Goal: Task Accomplishment & Management: Manage account settings

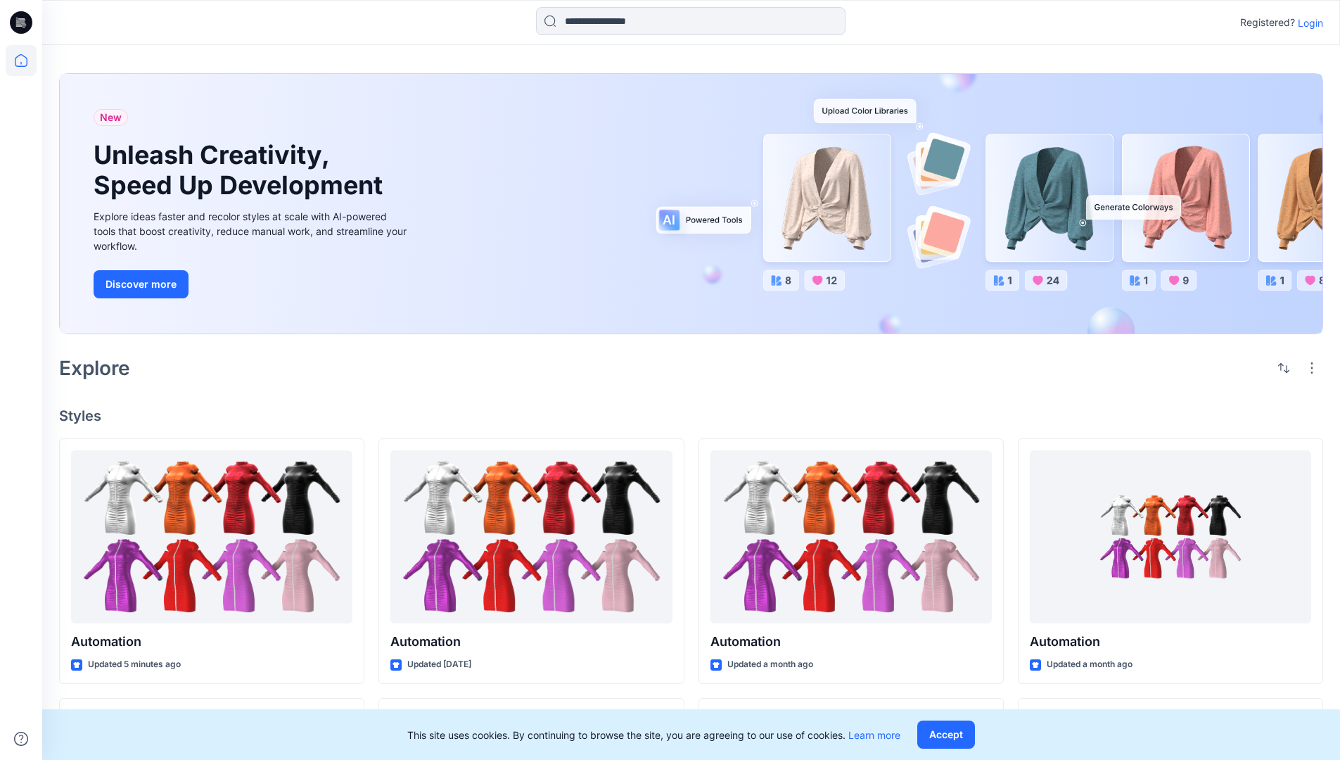
click at [1307, 23] on p "Login" at bounding box center [1310, 22] width 25 height 15
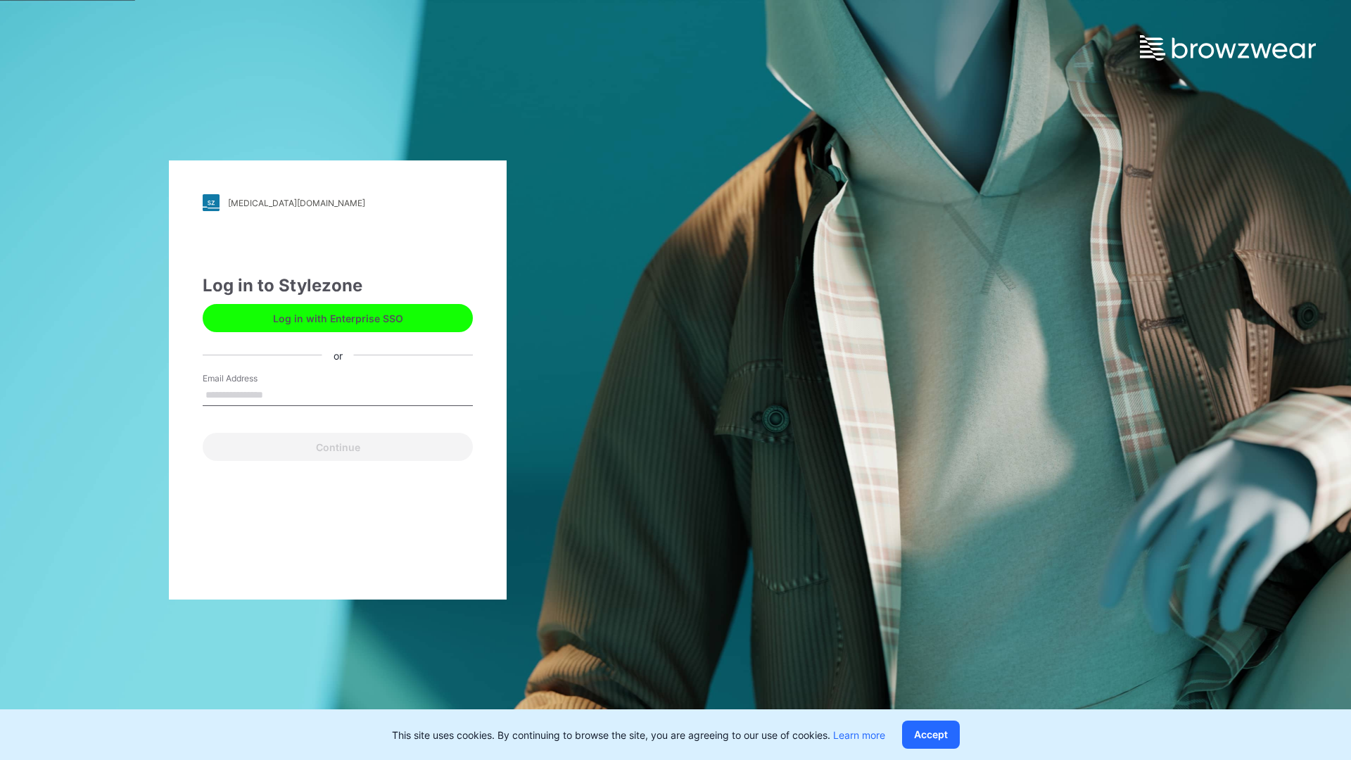
click at [278, 394] on input "Email Address" at bounding box center [338, 395] width 270 height 21
type input "**********"
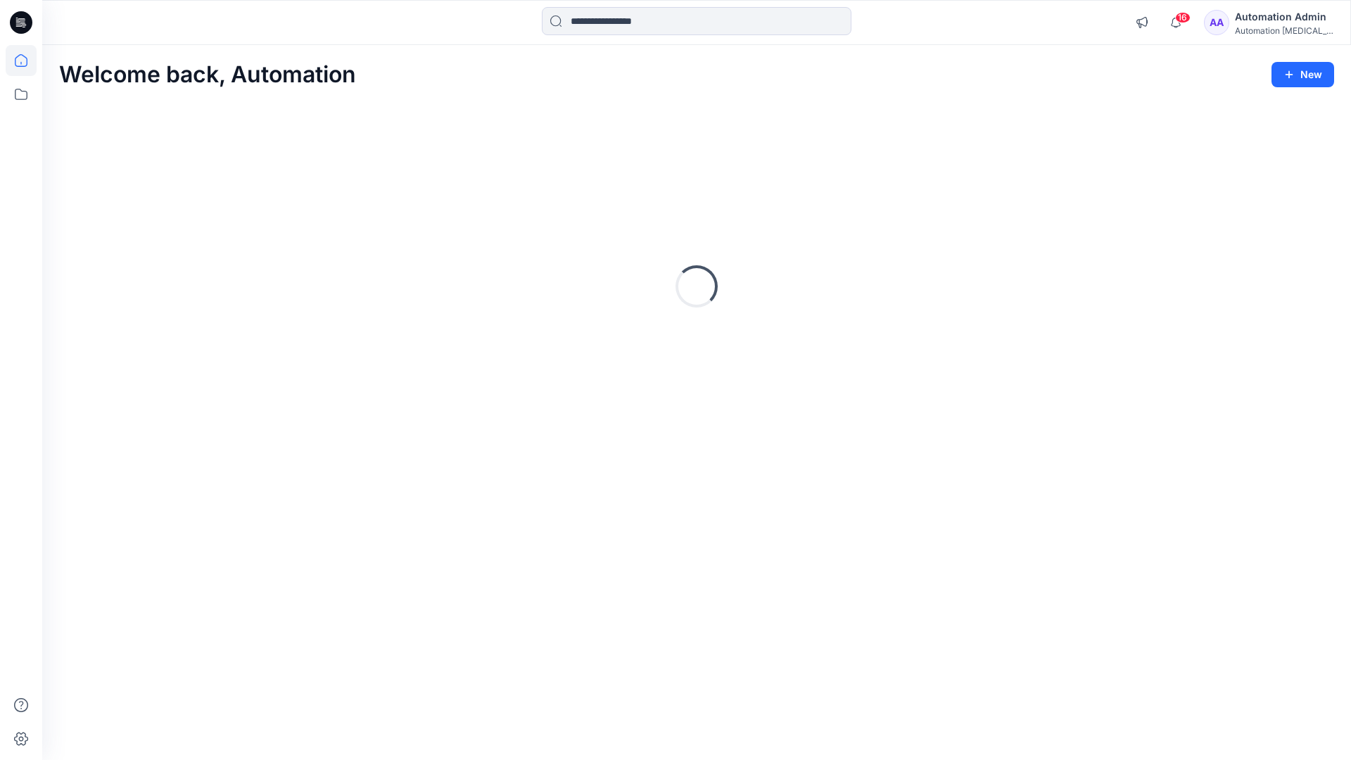
click at [27, 60] on icon at bounding box center [21, 60] width 13 height 13
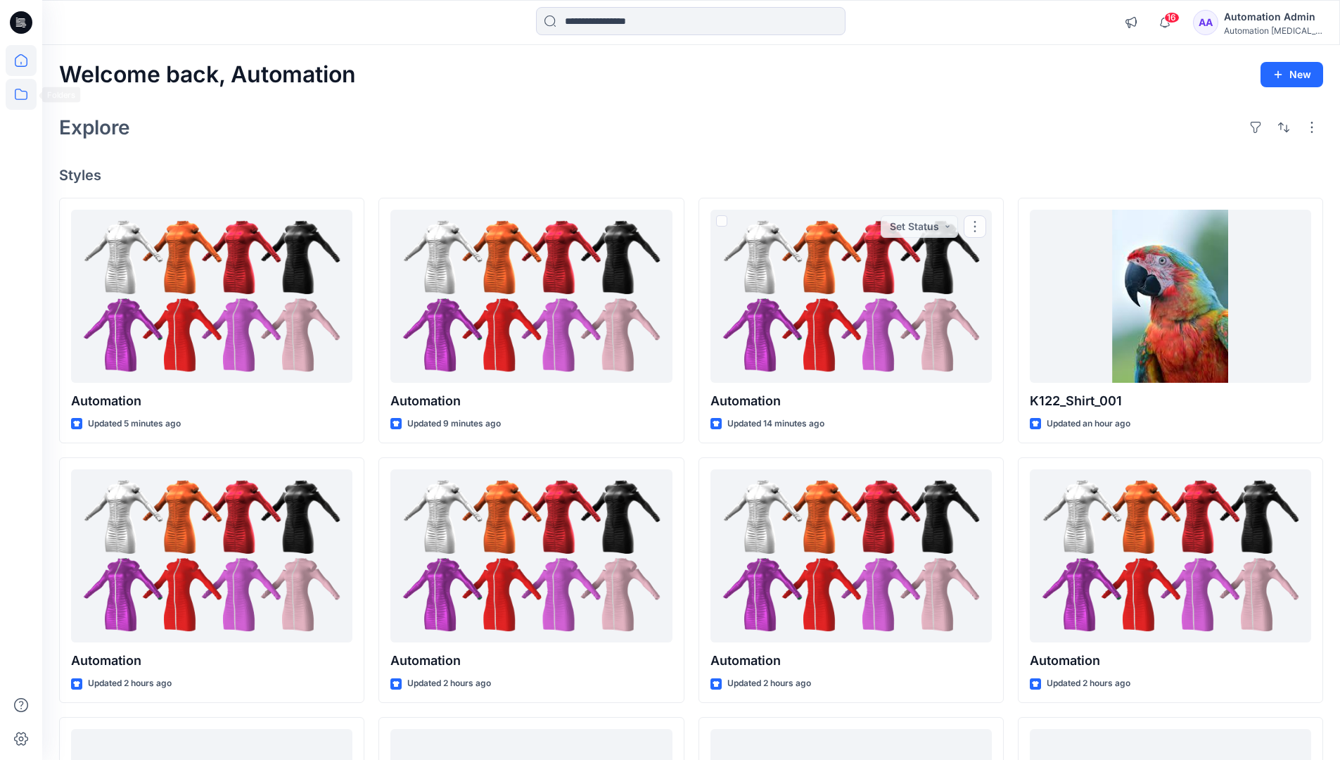
click at [24, 93] on icon at bounding box center [21, 94] width 31 height 31
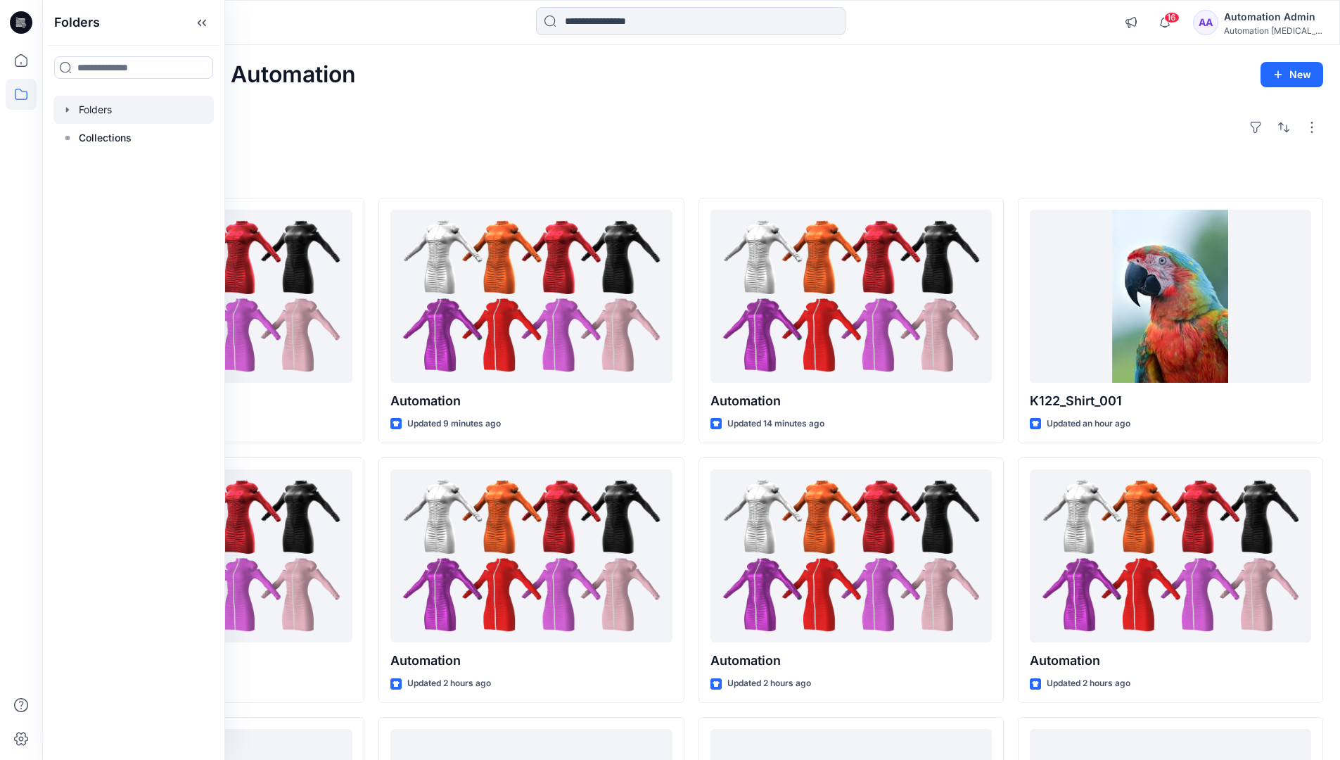
click at [106, 113] on div at bounding box center [133, 110] width 160 height 28
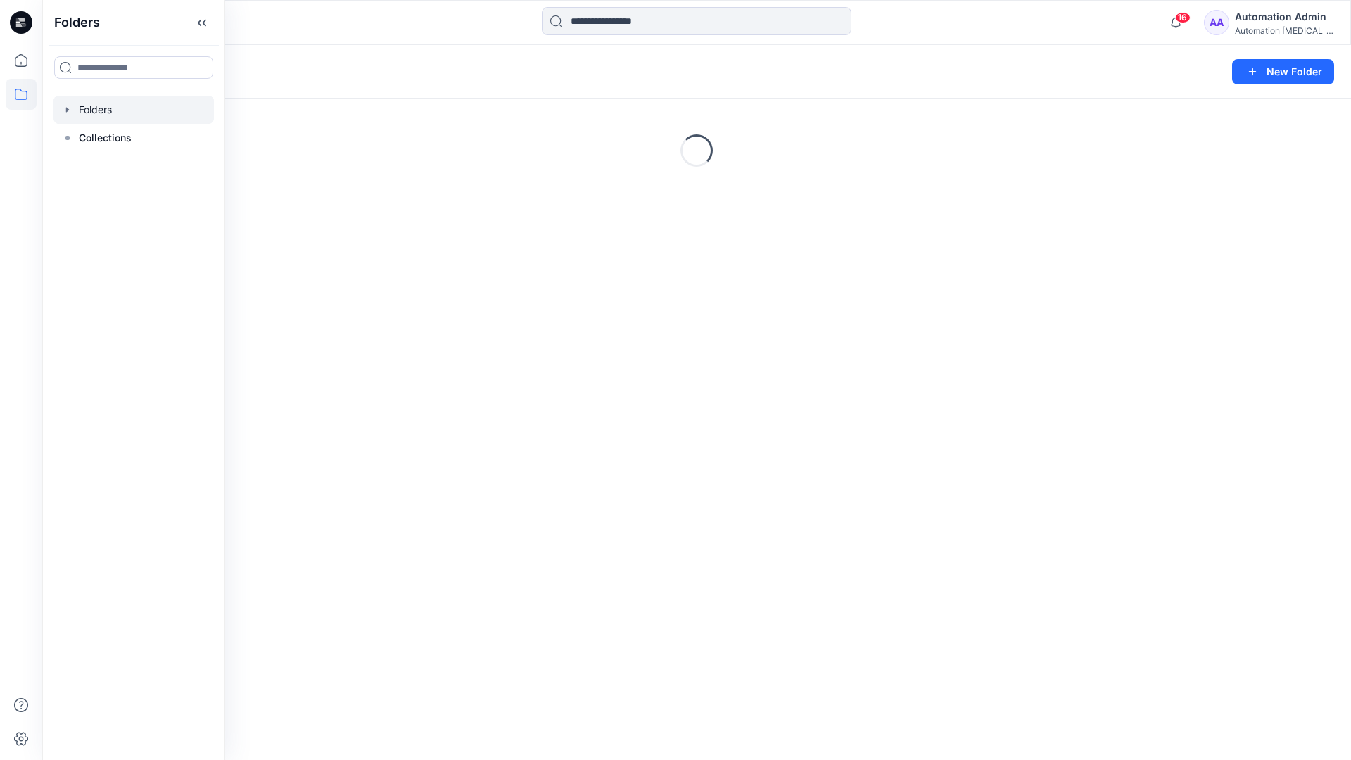
click at [502, 549] on div "Folders New Folder Loading..." at bounding box center [696, 402] width 1308 height 715
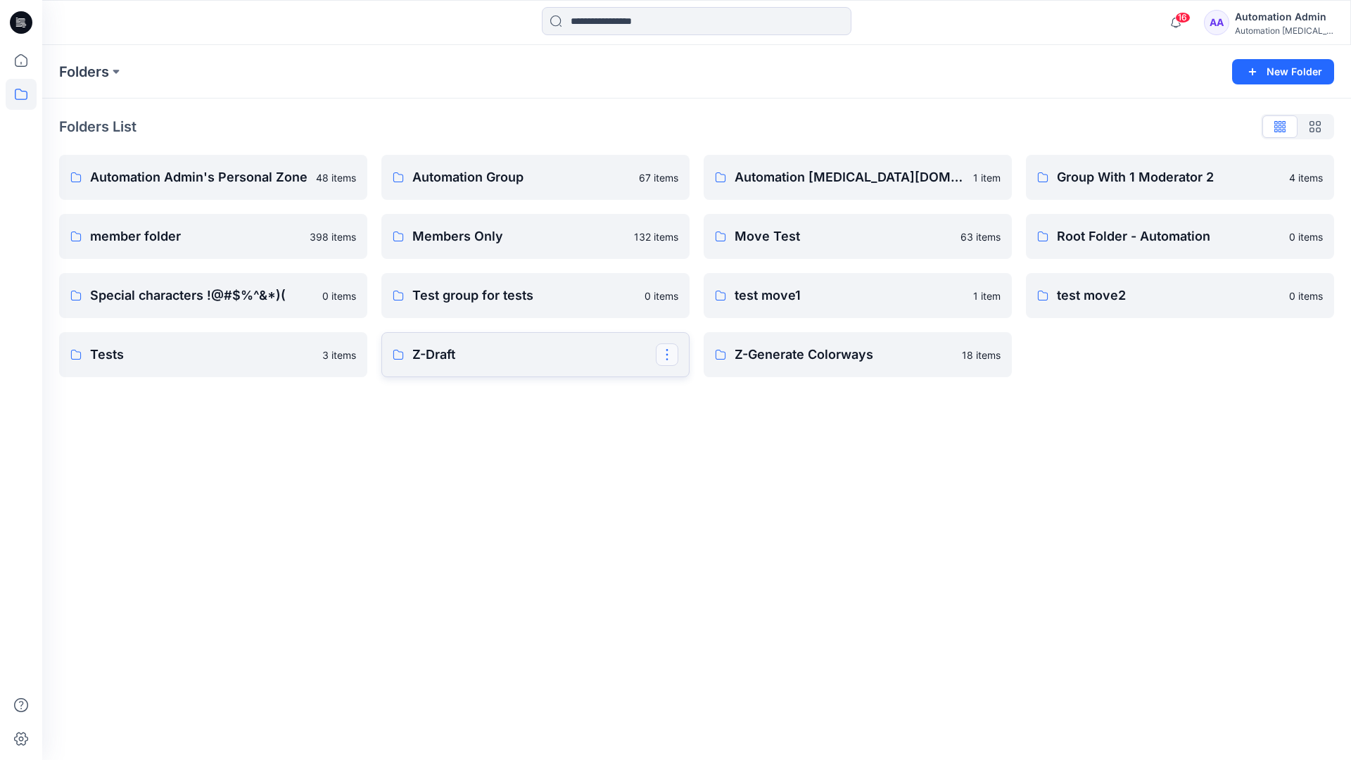
click at [664, 357] on button "button" at bounding box center [667, 354] width 23 height 23
click at [698, 390] on p "Edit" at bounding box center [693, 387] width 18 height 15
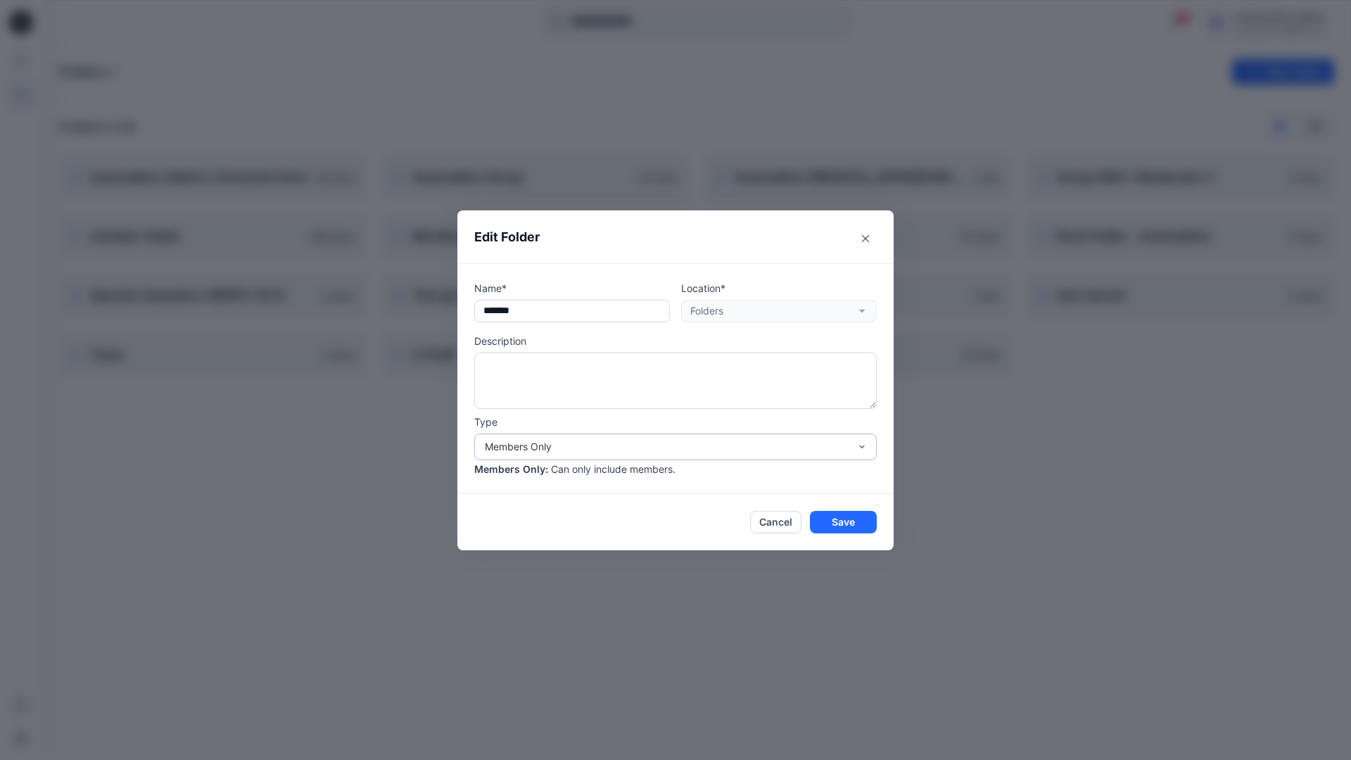
click at [703, 449] on div "Members Only" at bounding box center [667, 446] width 364 height 15
click at [621, 534] on div "Public" at bounding box center [675, 527] width 397 height 25
click at [828, 525] on button "Save" at bounding box center [843, 522] width 67 height 23
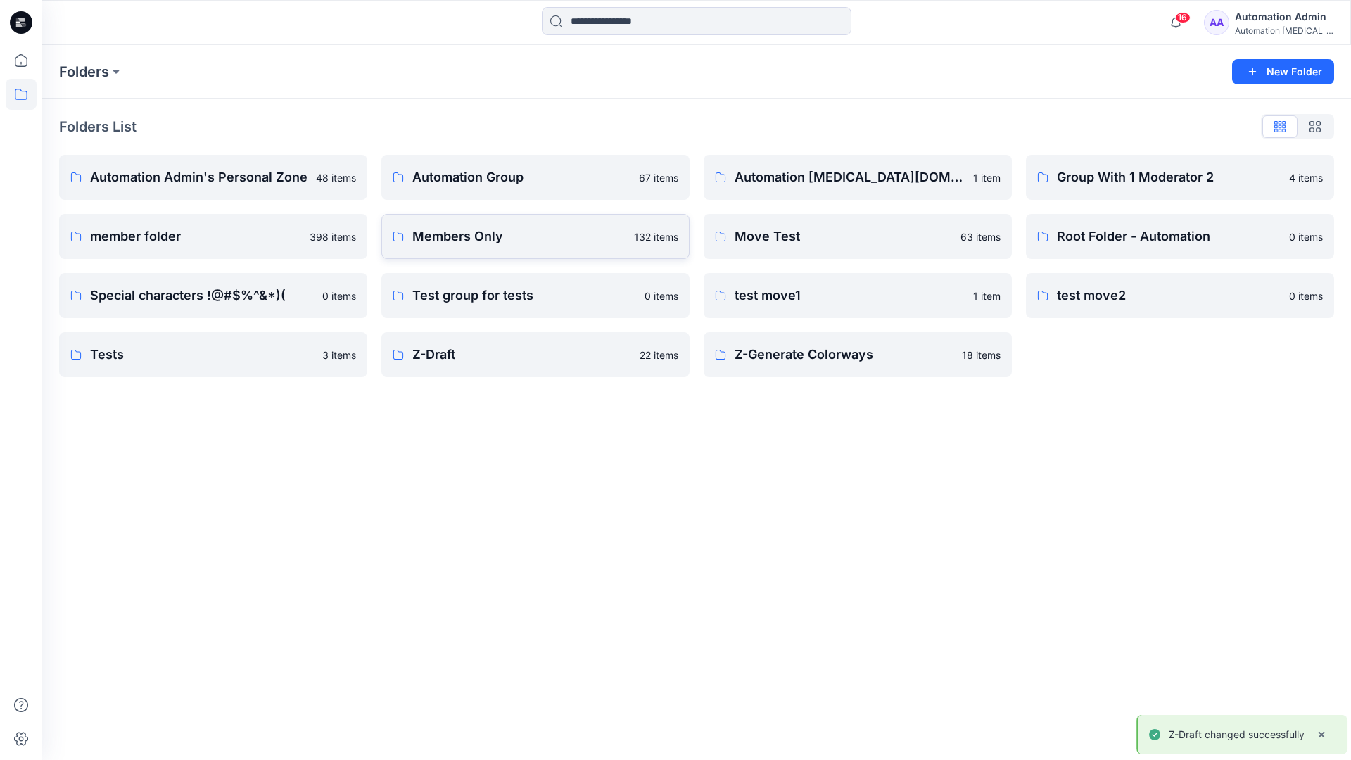
click at [602, 245] on p "Members Only" at bounding box center [518, 237] width 213 height 20
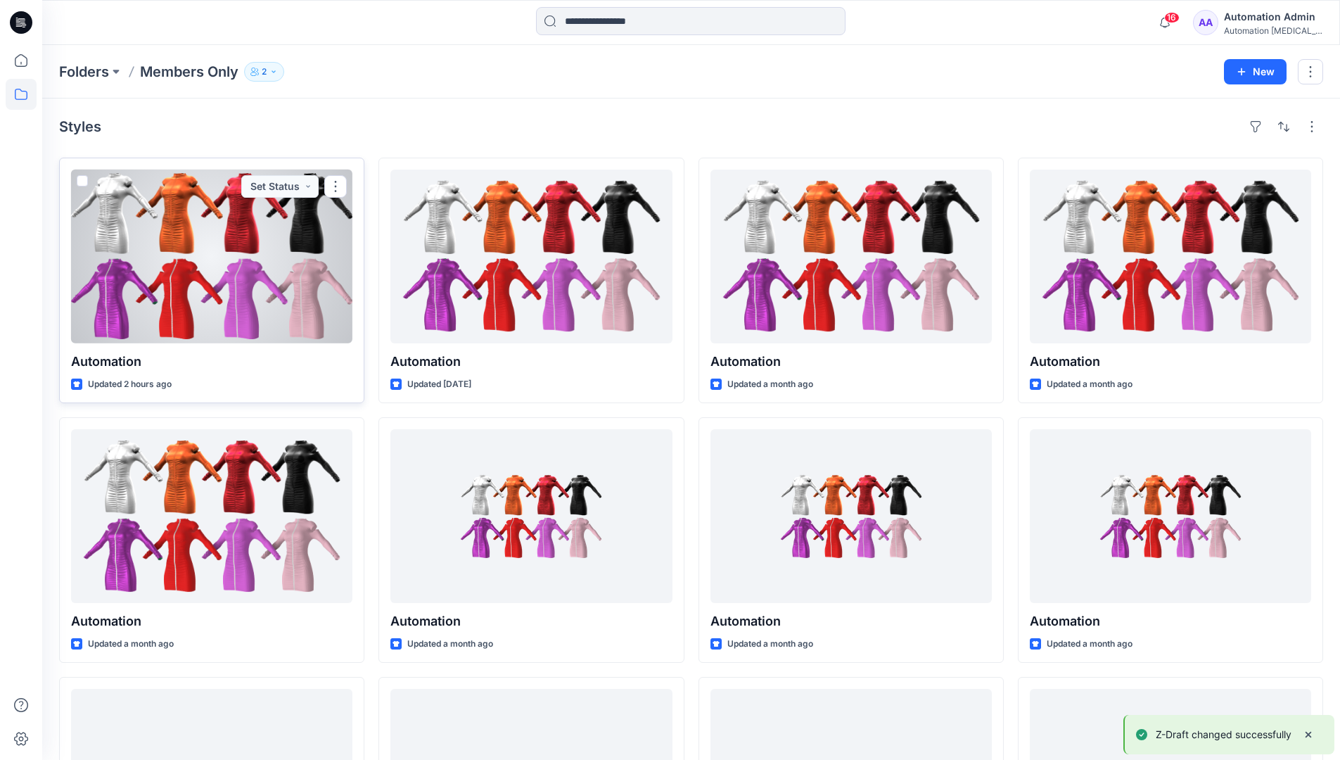
click at [82, 181] on span at bounding box center [82, 180] width 11 height 11
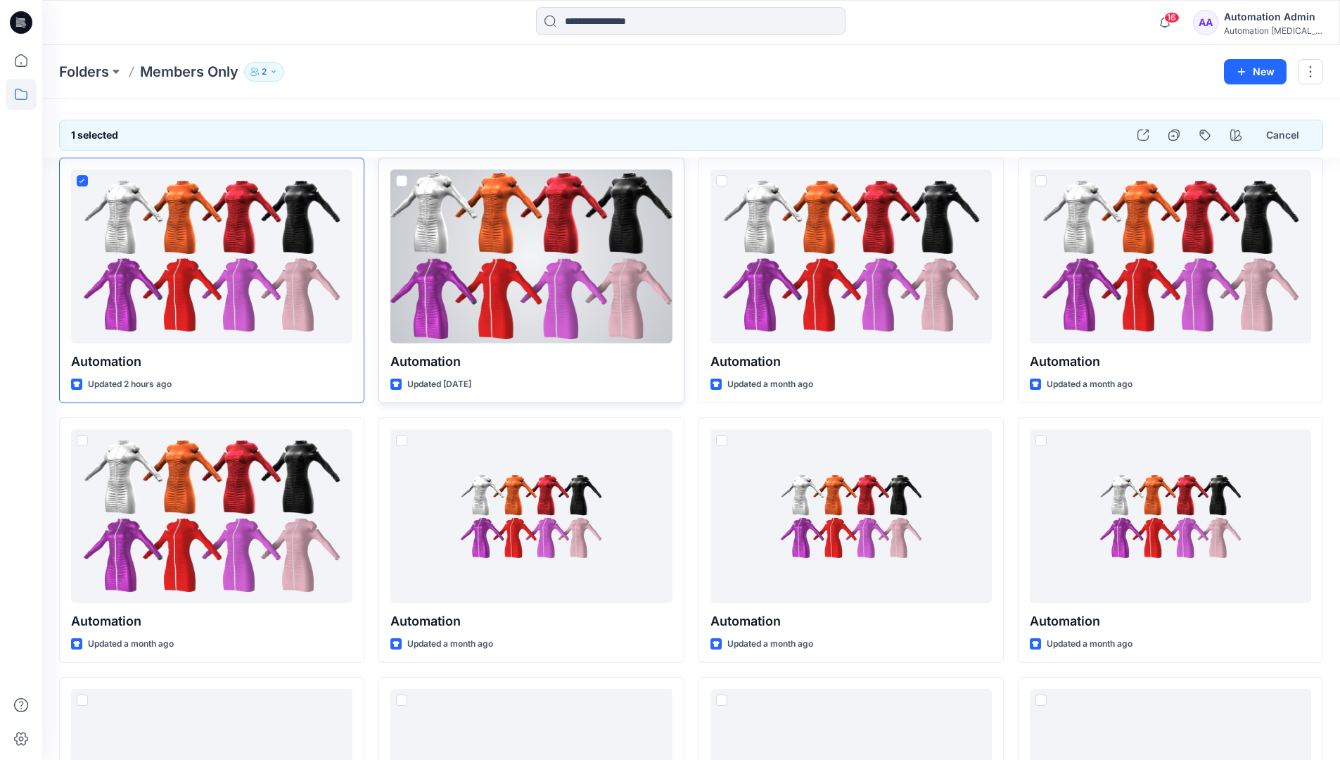
click at [400, 181] on span at bounding box center [401, 180] width 11 height 11
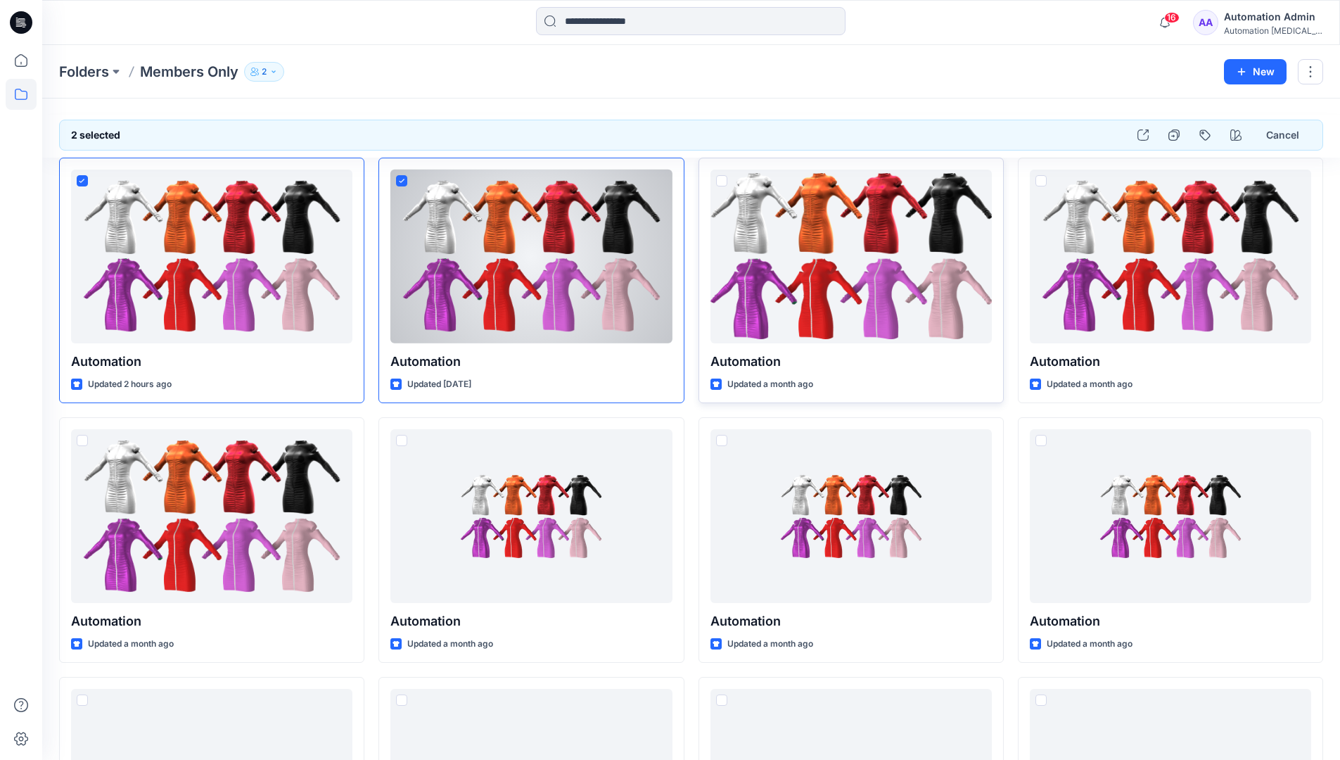
click at [720, 181] on span at bounding box center [721, 180] width 11 height 11
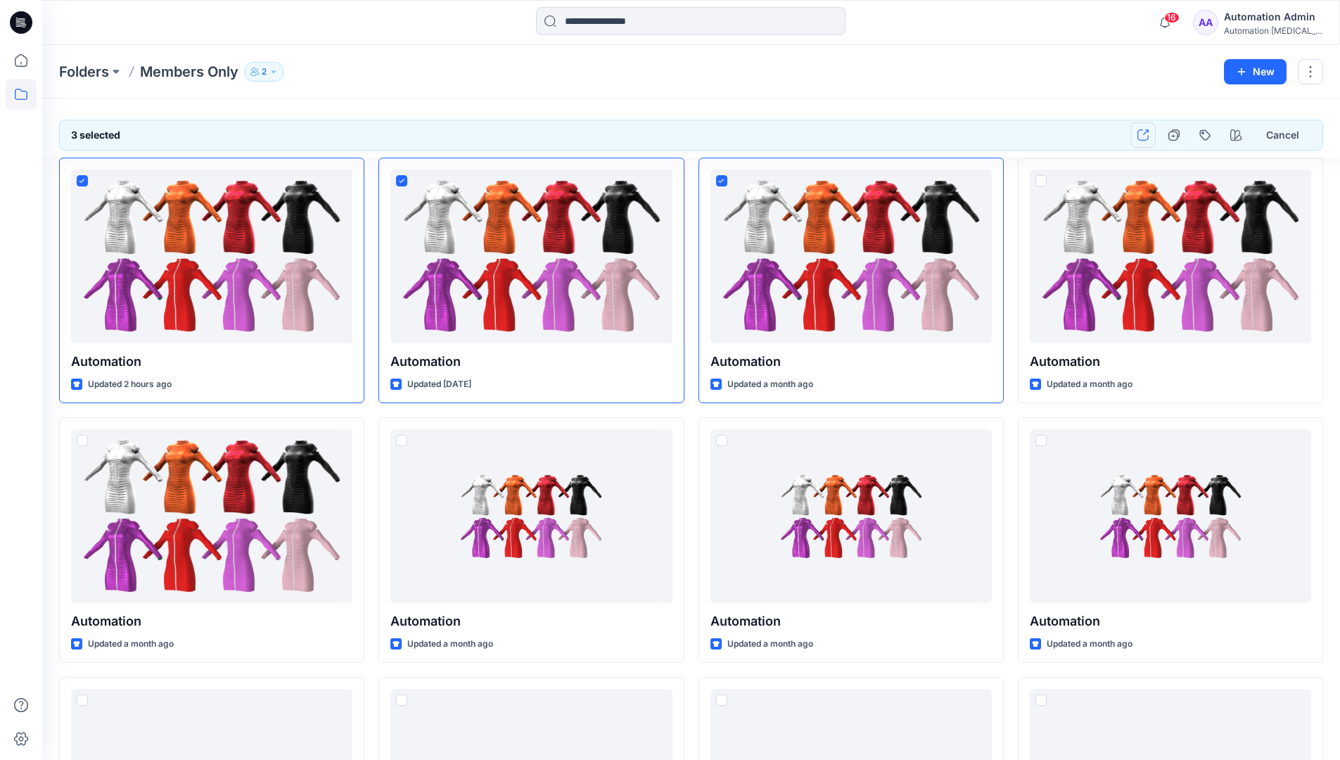
click at [1147, 139] on icon "button" at bounding box center [1143, 134] width 11 height 11
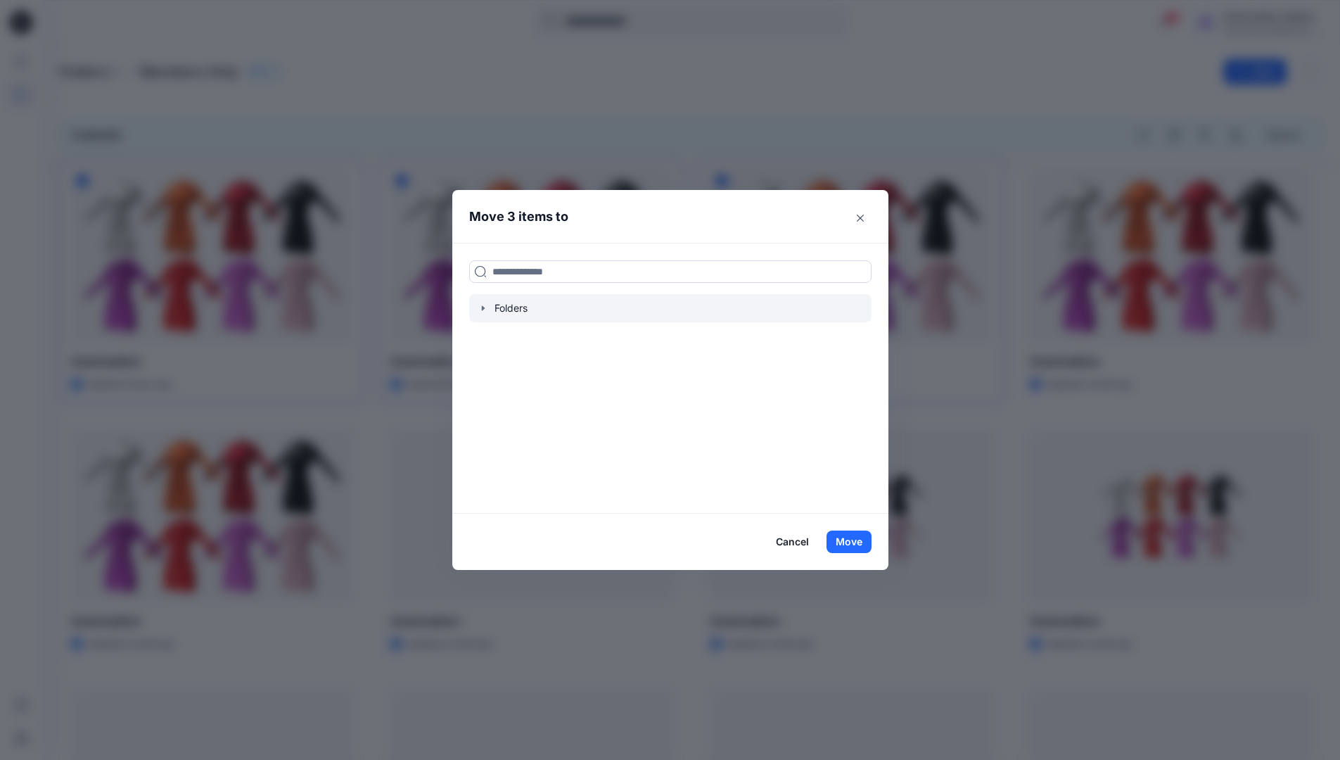
click at [484, 307] on icon "button" at bounding box center [482, 307] width 3 height 5
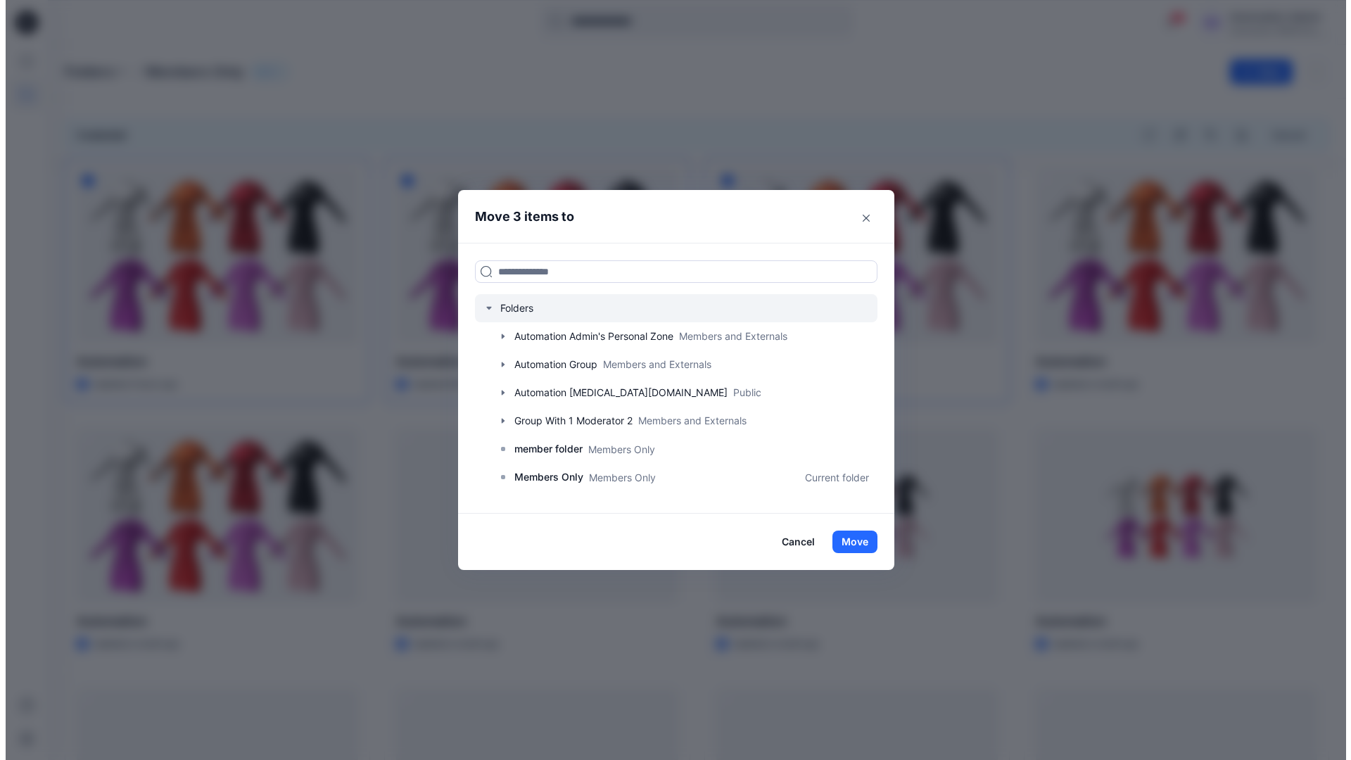
scroll to position [248, 0]
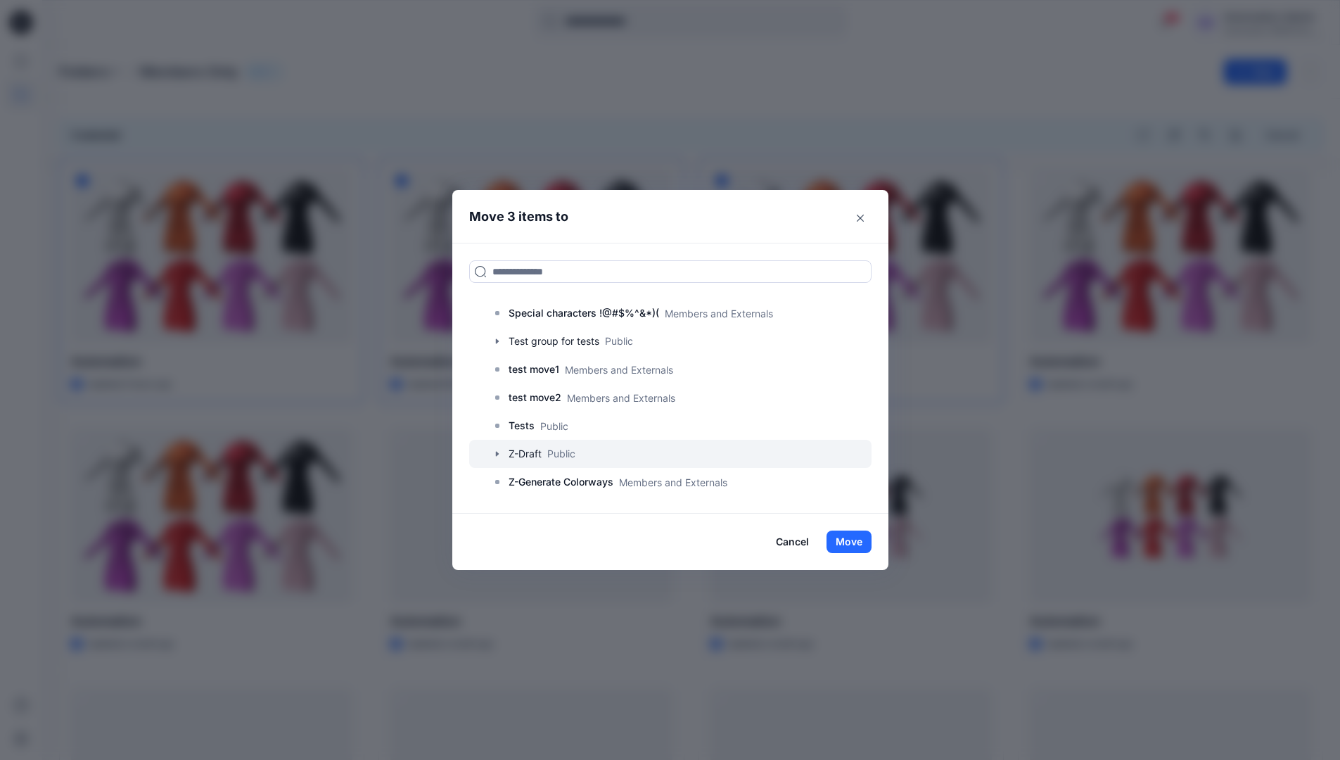
click at [561, 456] on div at bounding box center [670, 454] width 402 height 28
click at [855, 544] on button "Move" at bounding box center [849, 541] width 45 height 23
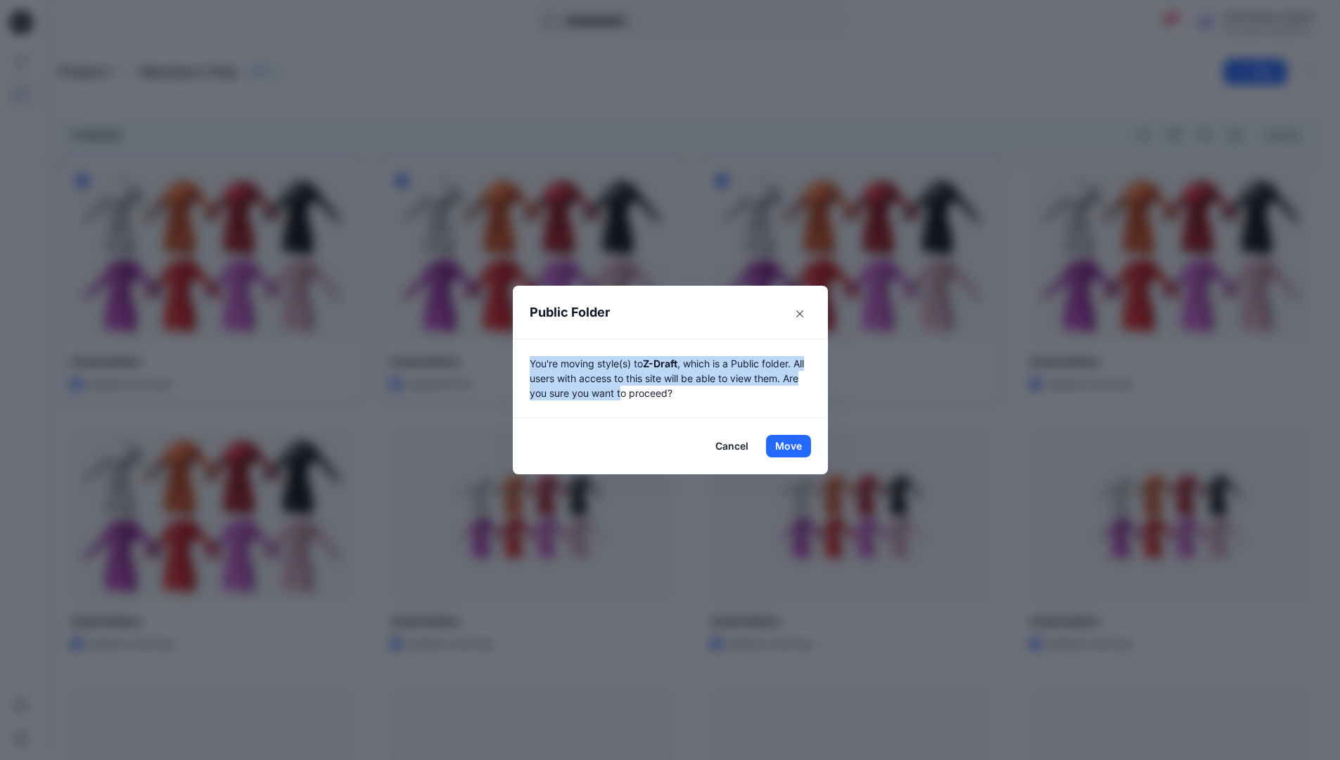
drag, startPoint x: 855, startPoint y: 544, endPoint x: 628, endPoint y: 397, distance: 271.0
click at [628, 397] on p "You're moving style(s) to Z-Draft , which is a Public folder. All users with ac…" at bounding box center [670, 378] width 281 height 44
click at [794, 446] on button "Move" at bounding box center [788, 446] width 45 height 23
click at [85, 73] on p "Folders" at bounding box center [84, 72] width 50 height 20
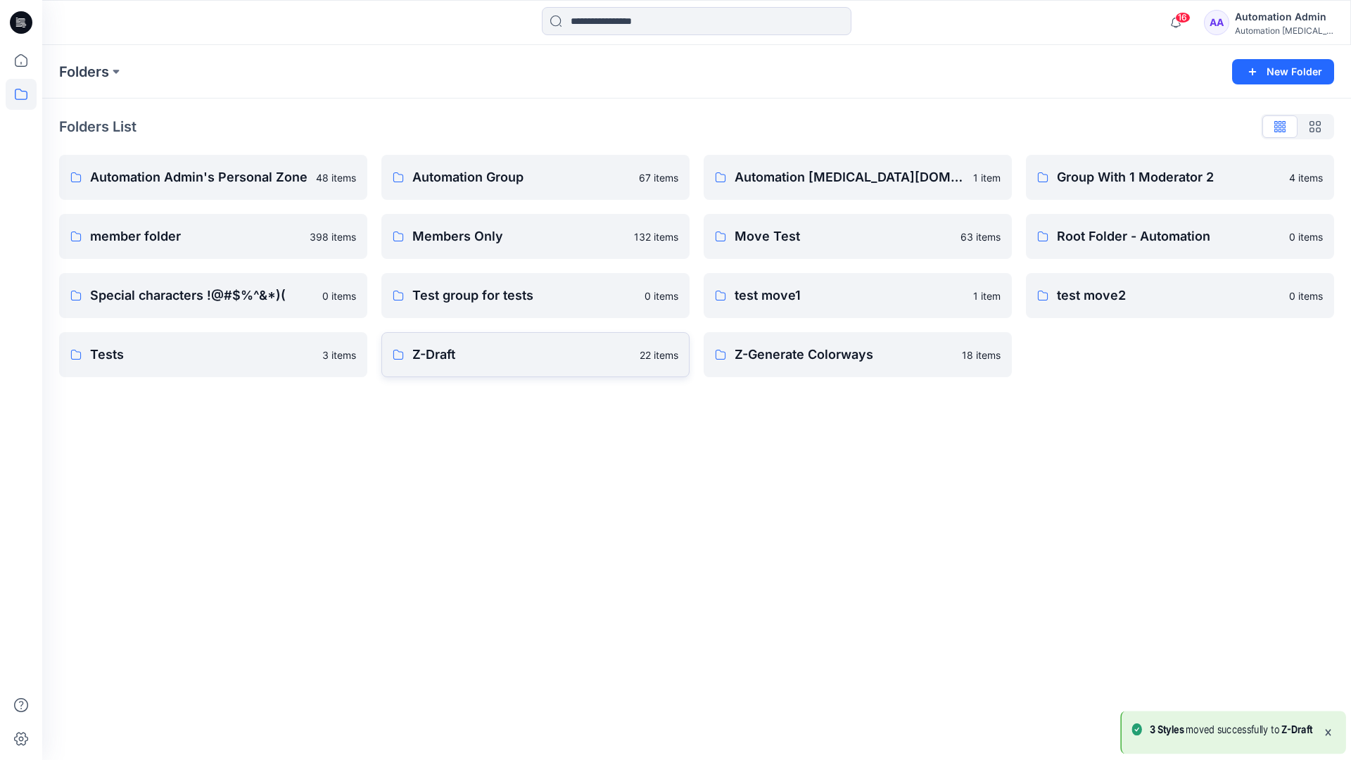
click at [452, 348] on p "Z-Draft" at bounding box center [521, 355] width 219 height 20
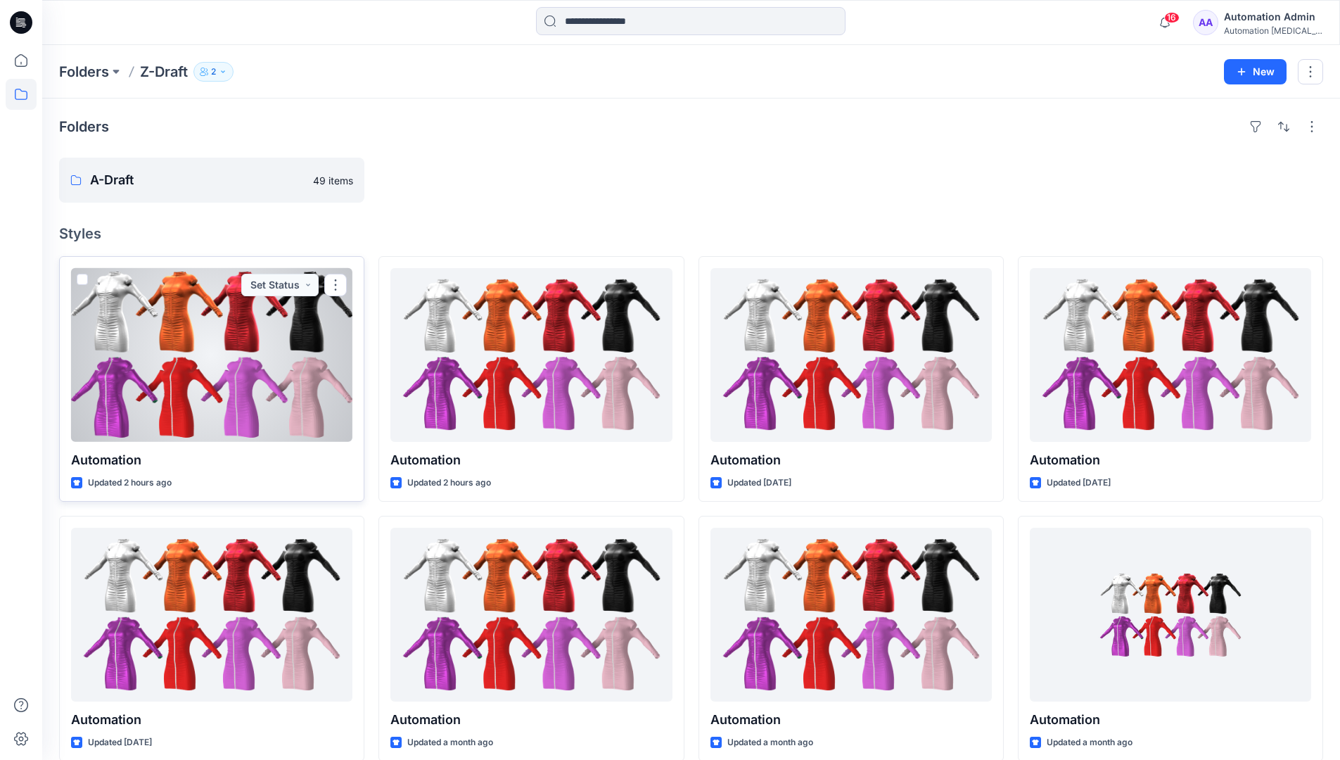
click at [82, 281] on span at bounding box center [82, 279] width 11 height 11
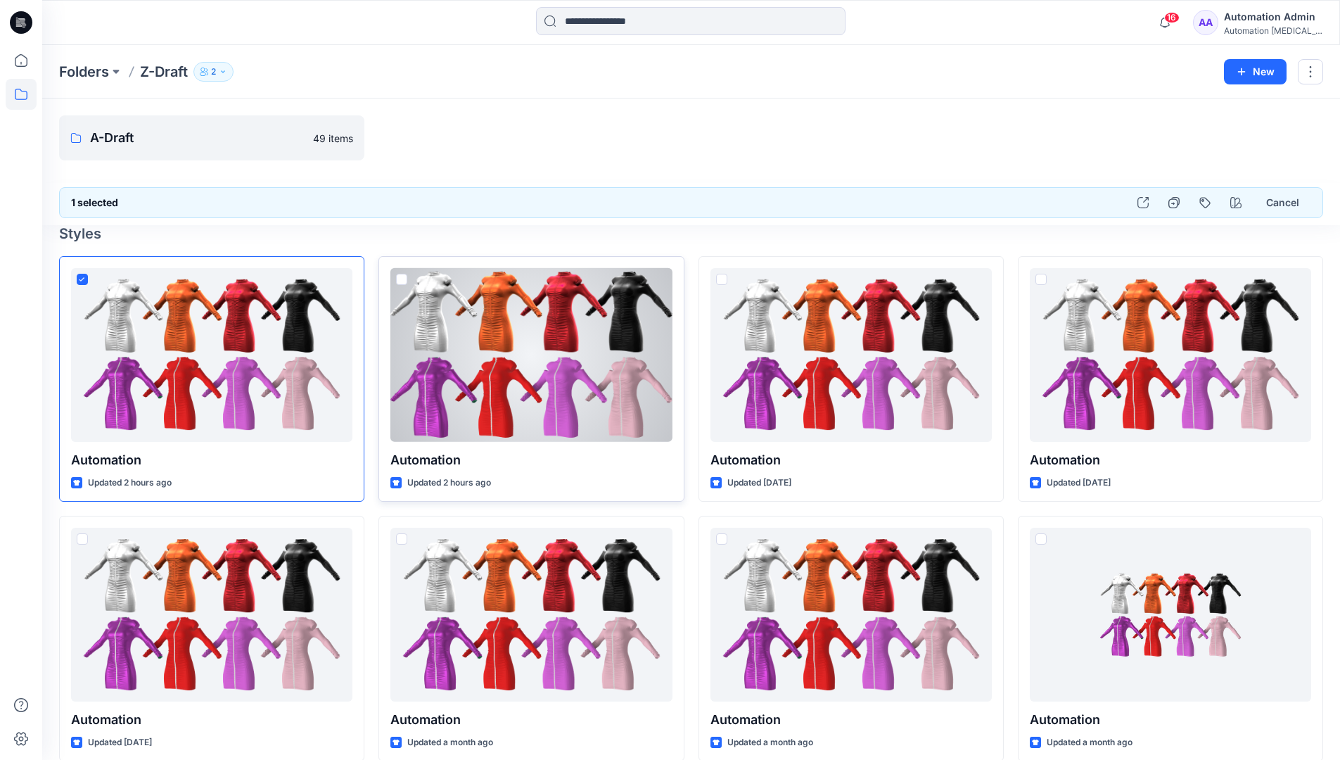
click at [403, 280] on span at bounding box center [401, 279] width 11 height 11
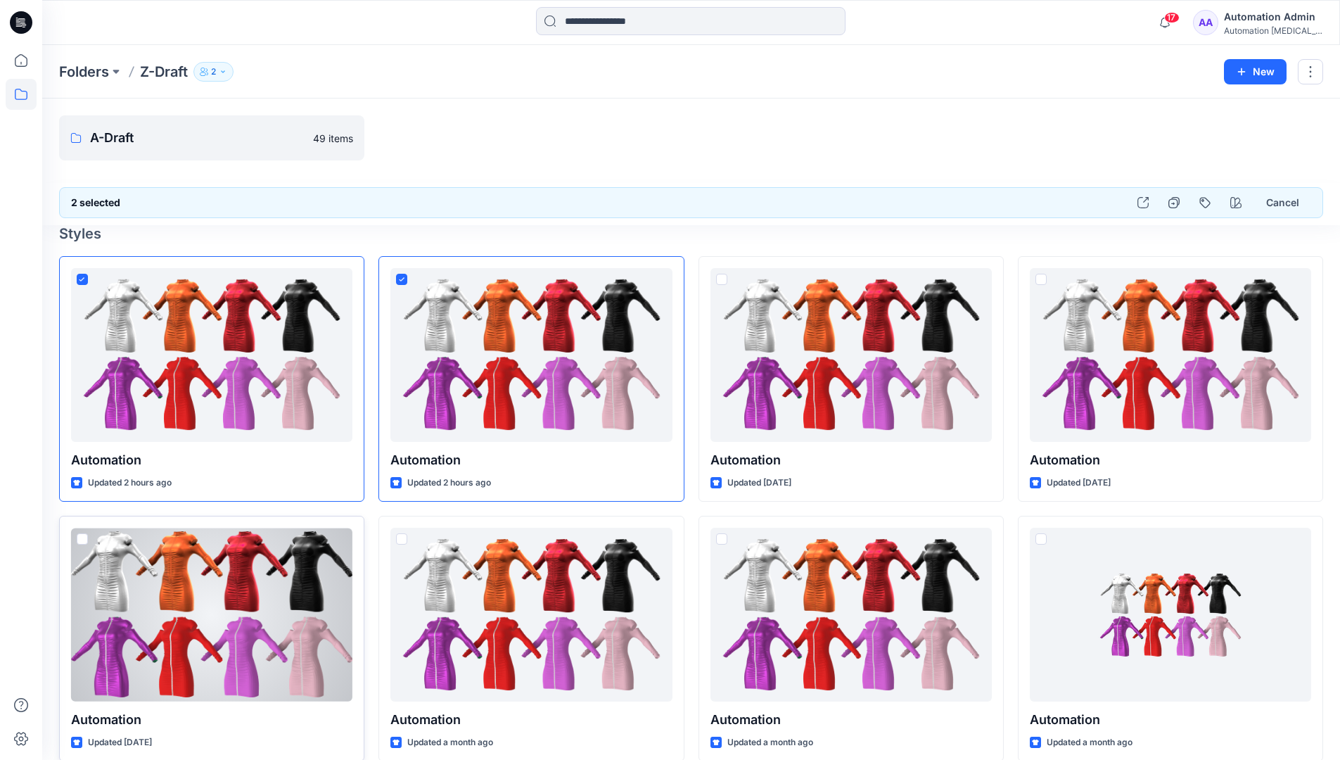
click at [84, 540] on span at bounding box center [82, 538] width 11 height 11
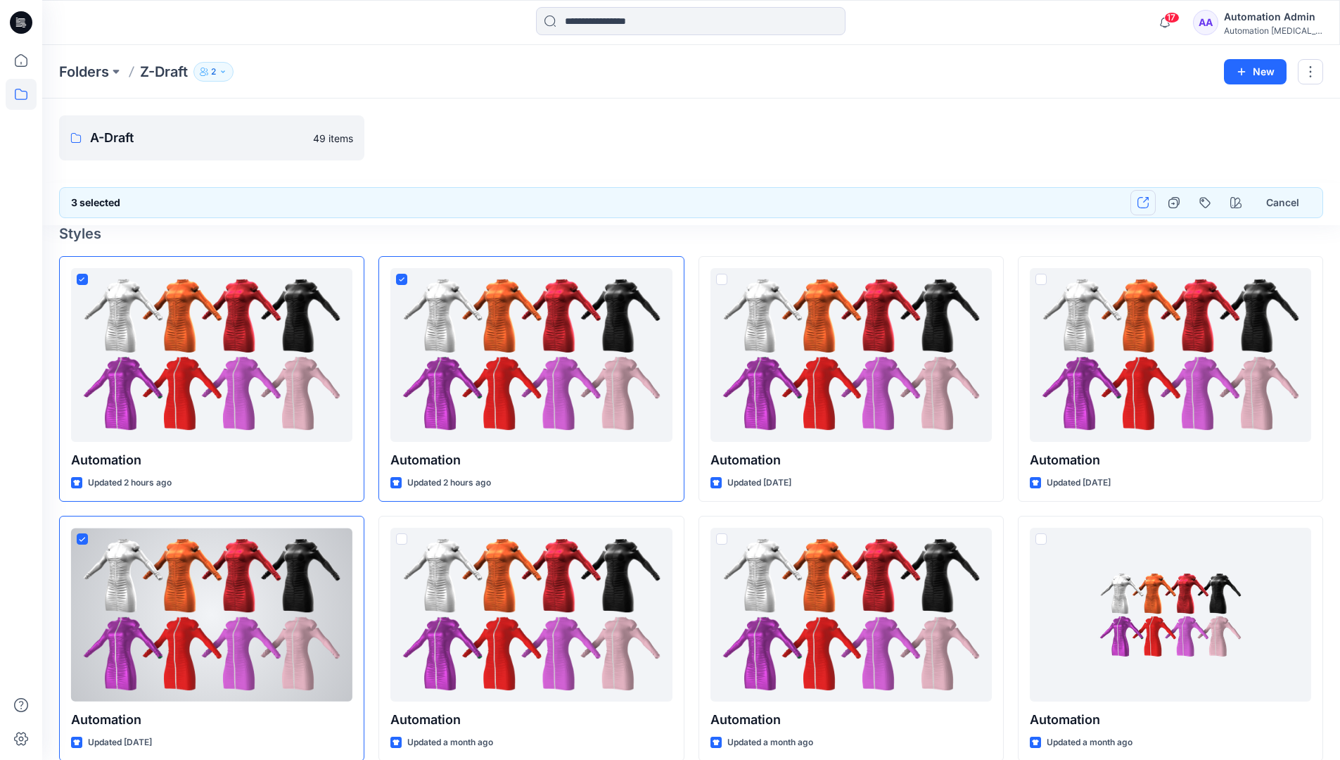
click at [1141, 203] on icon "button" at bounding box center [1143, 202] width 11 height 11
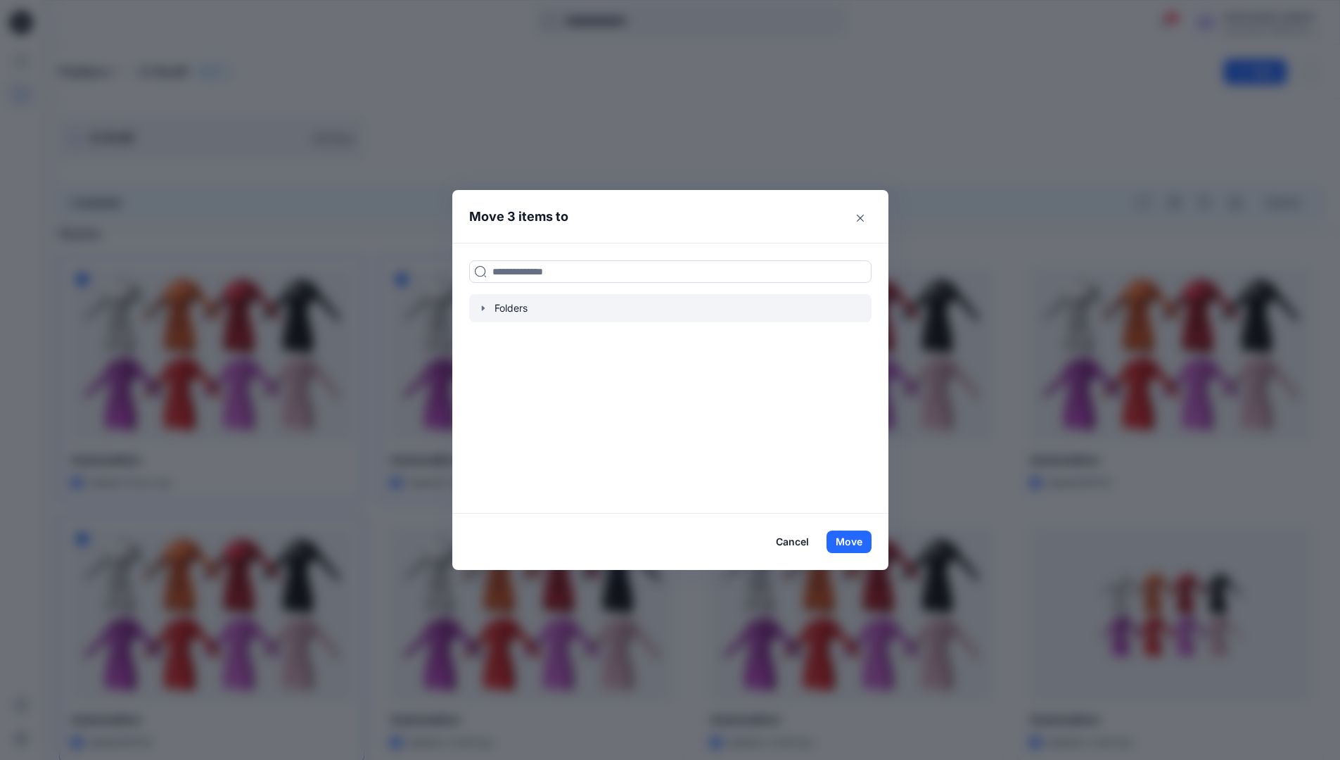
click at [484, 307] on icon "button" at bounding box center [482, 307] width 3 height 5
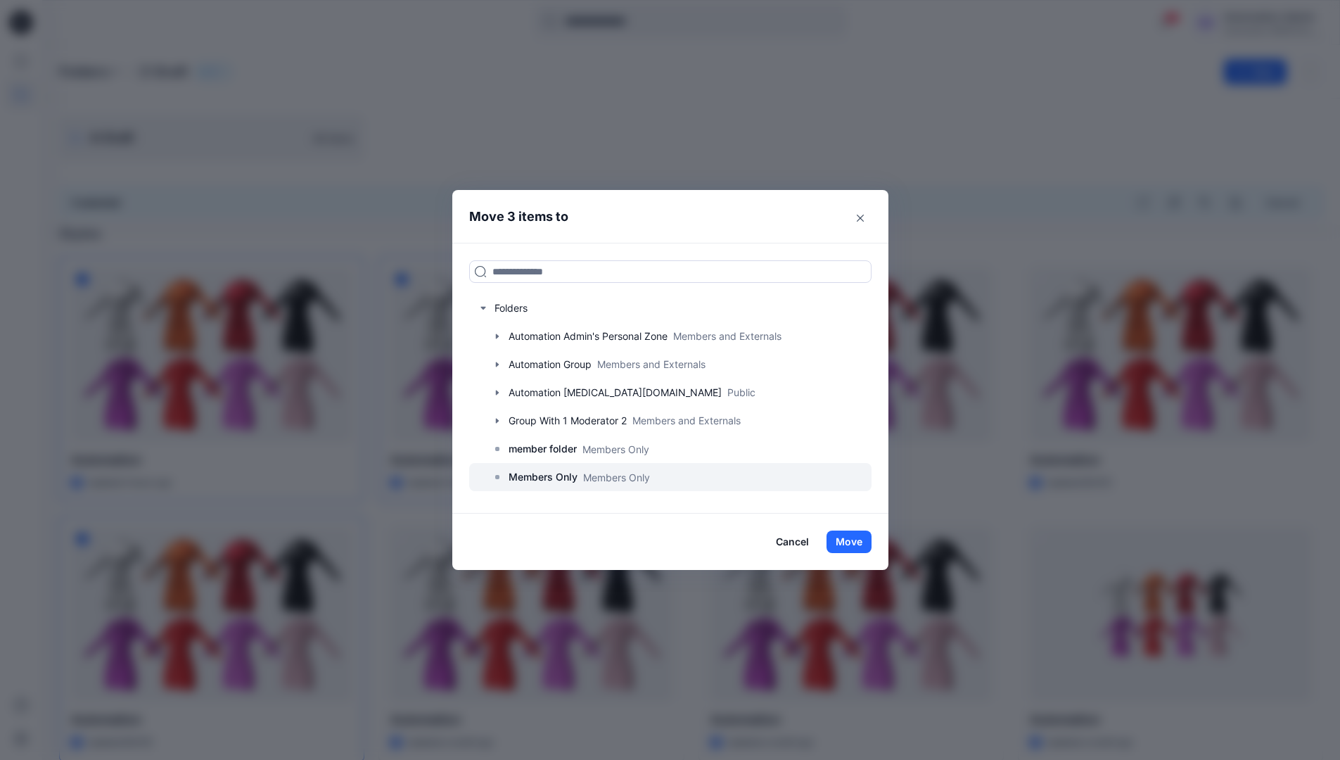
click at [555, 478] on p "Members Only" at bounding box center [543, 477] width 69 height 17
click at [846, 538] on button "Move" at bounding box center [849, 541] width 45 height 23
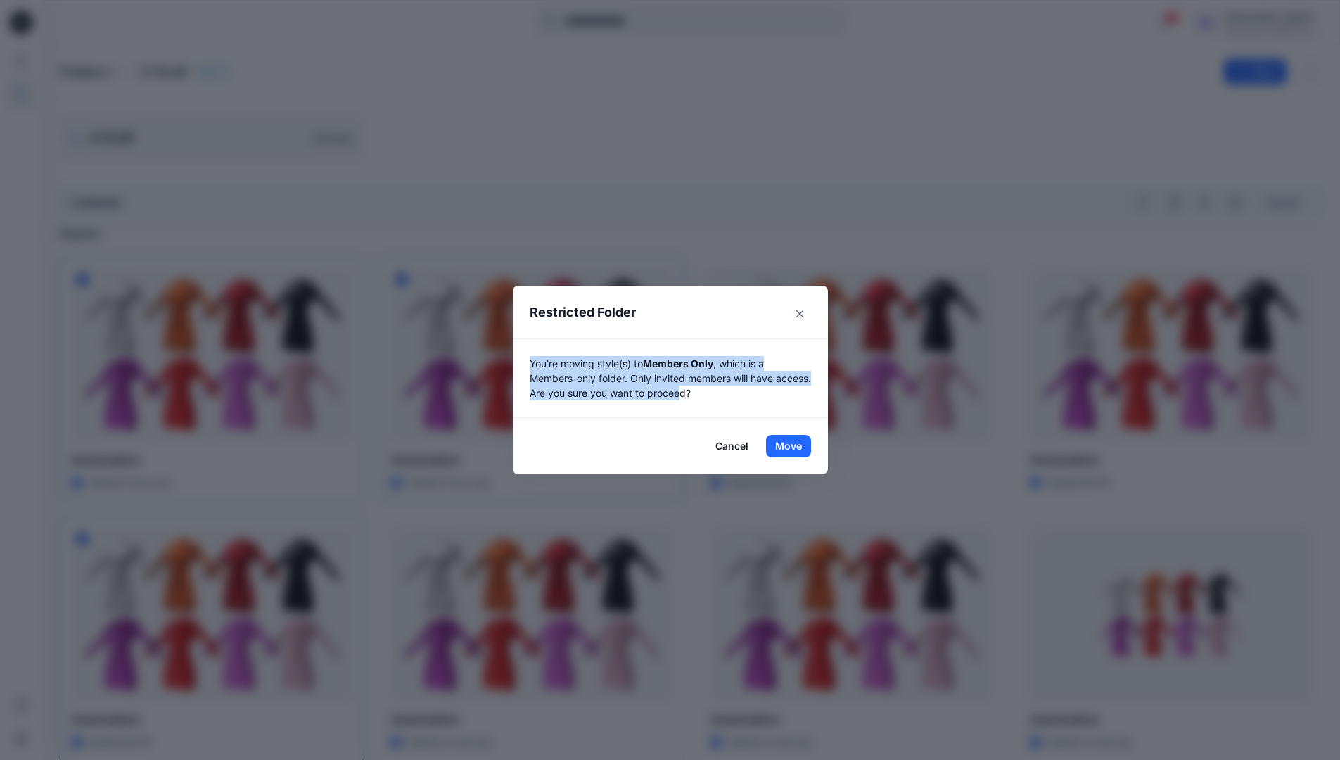
drag, startPoint x: 846, startPoint y: 538, endPoint x: 725, endPoint y: 403, distance: 180.9
click at [725, 403] on div "You're moving style(s) to Members Only , which is a Members-only folder. Only i…" at bounding box center [670, 377] width 315 height 79
click at [794, 446] on button "Move" at bounding box center [788, 446] width 45 height 23
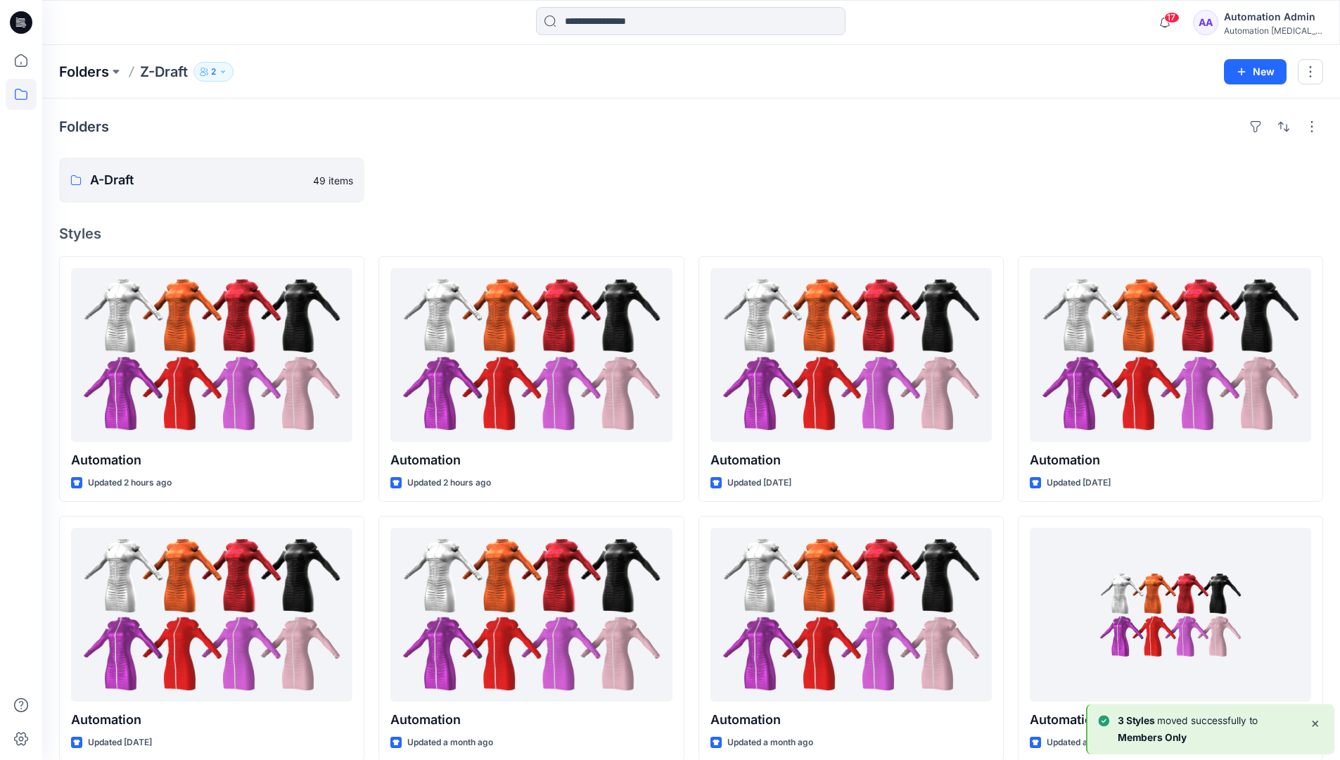
click at [77, 71] on p "Folders" at bounding box center [84, 72] width 50 height 20
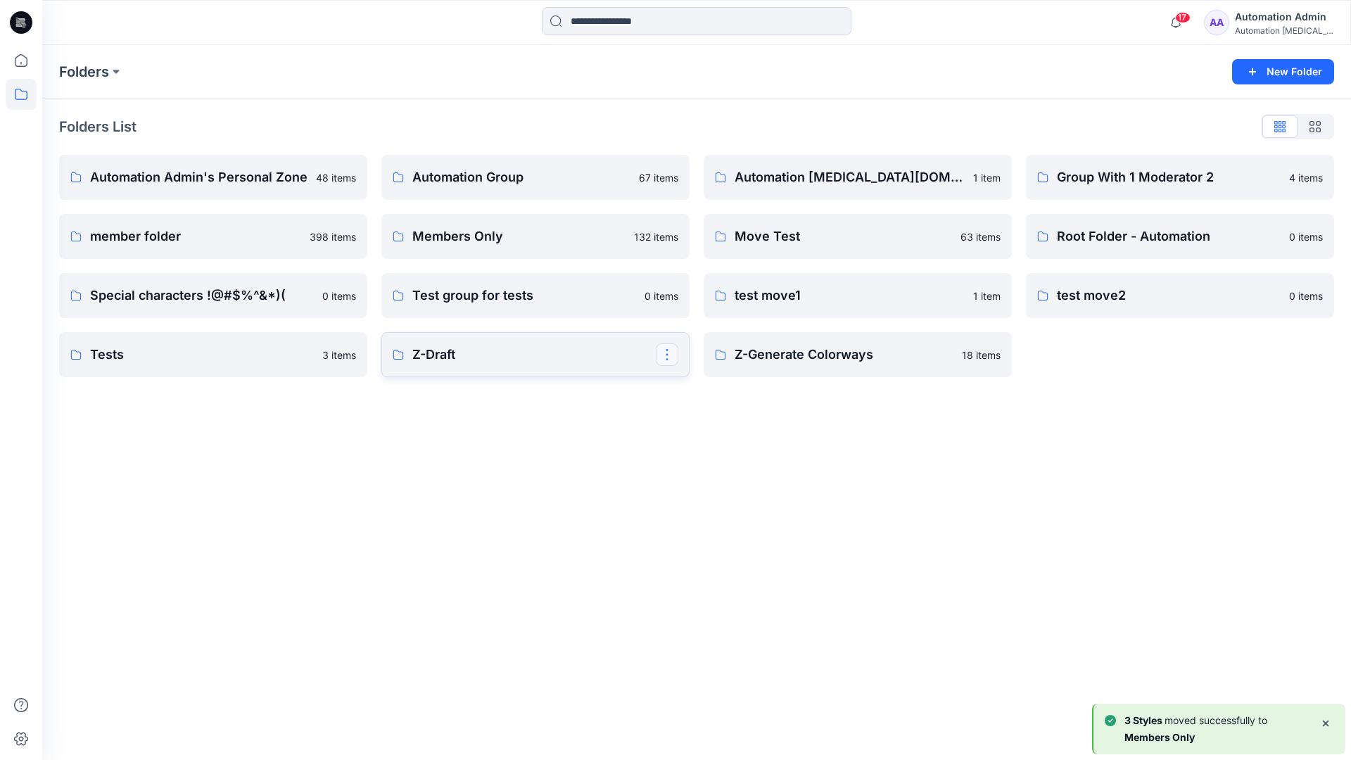
click at [669, 349] on button "button" at bounding box center [667, 354] width 23 height 23
click at [716, 392] on button "Edit" at bounding box center [734, 387] width 152 height 26
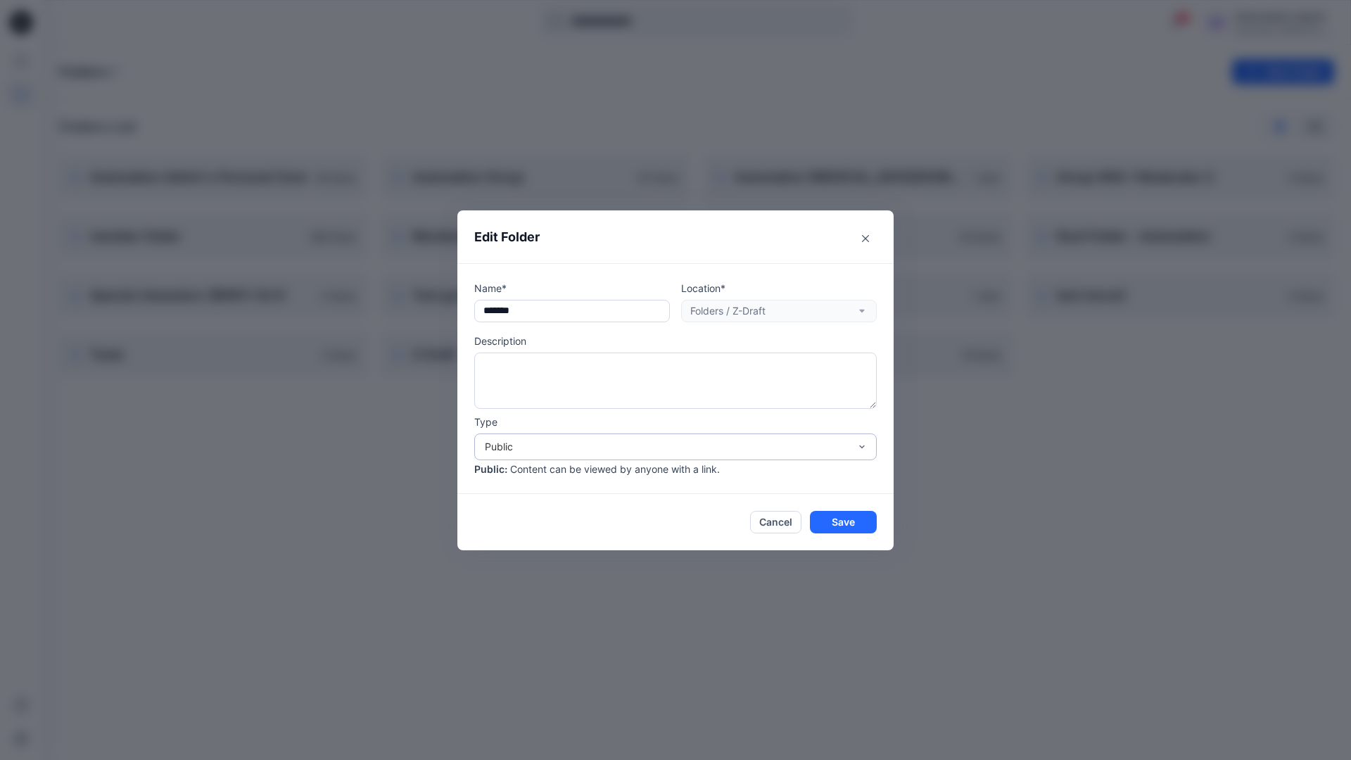
click at [526, 442] on div "Public" at bounding box center [667, 446] width 364 height 15
click at [525, 479] on div "Members Only" at bounding box center [675, 478] width 397 height 25
click at [836, 519] on button "Save" at bounding box center [843, 522] width 67 height 23
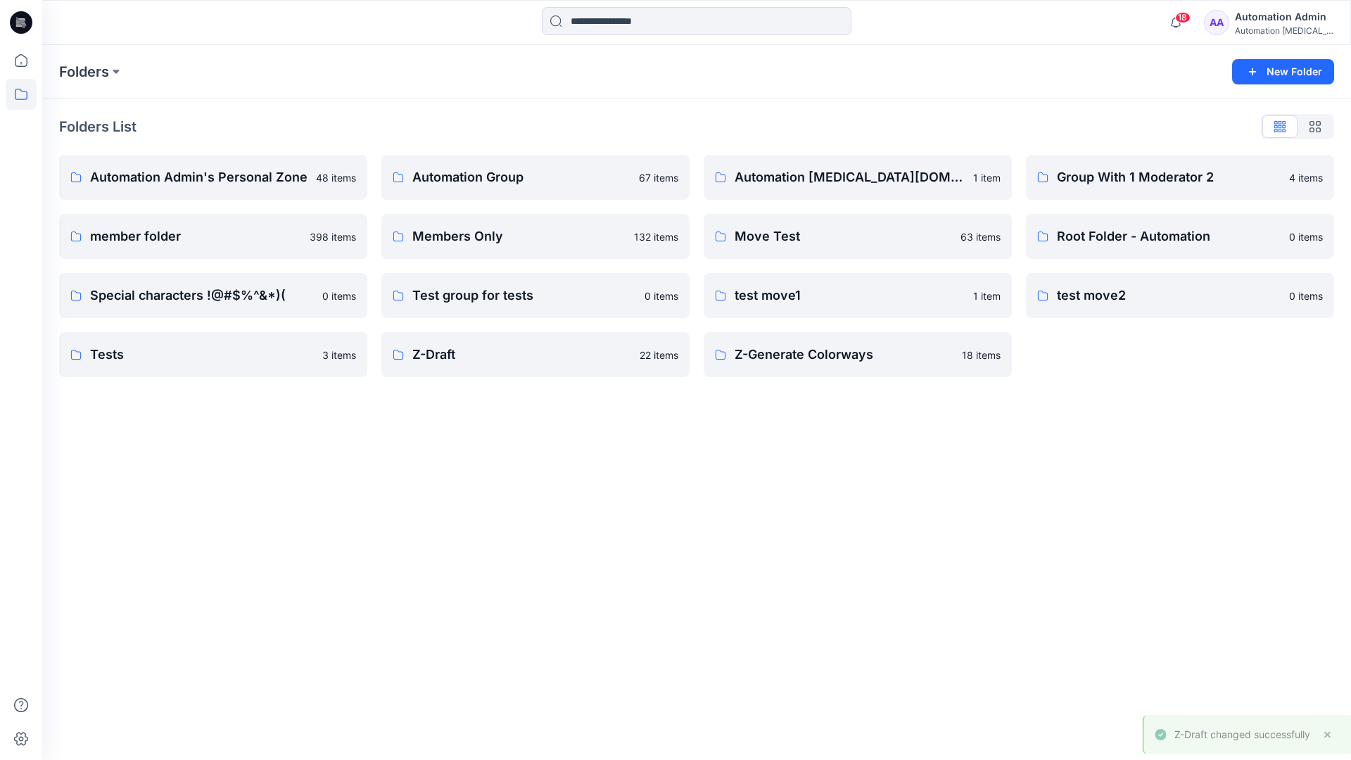
click at [1260, 23] on div "Automation Admin" at bounding box center [1284, 16] width 98 height 17
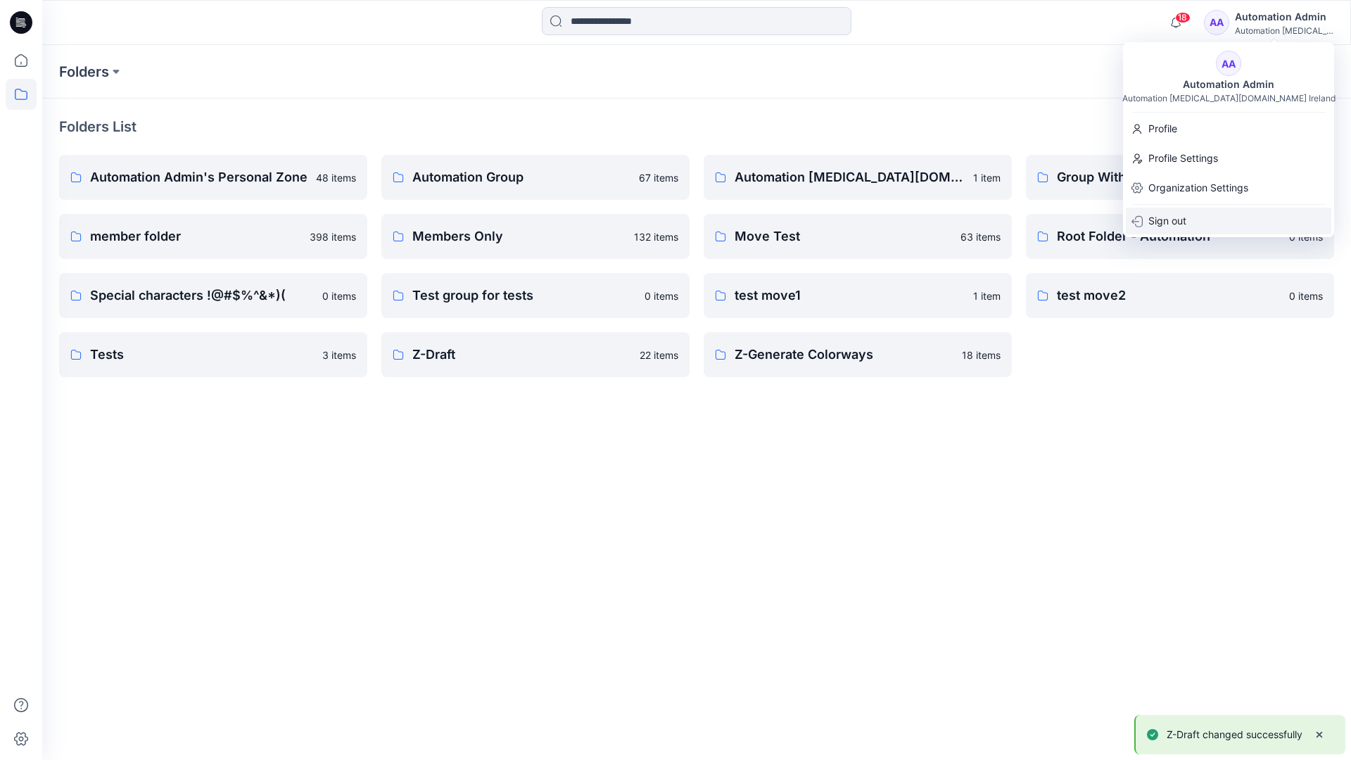
click at [1187, 218] on div "Sign out" at bounding box center [1228, 221] width 205 height 27
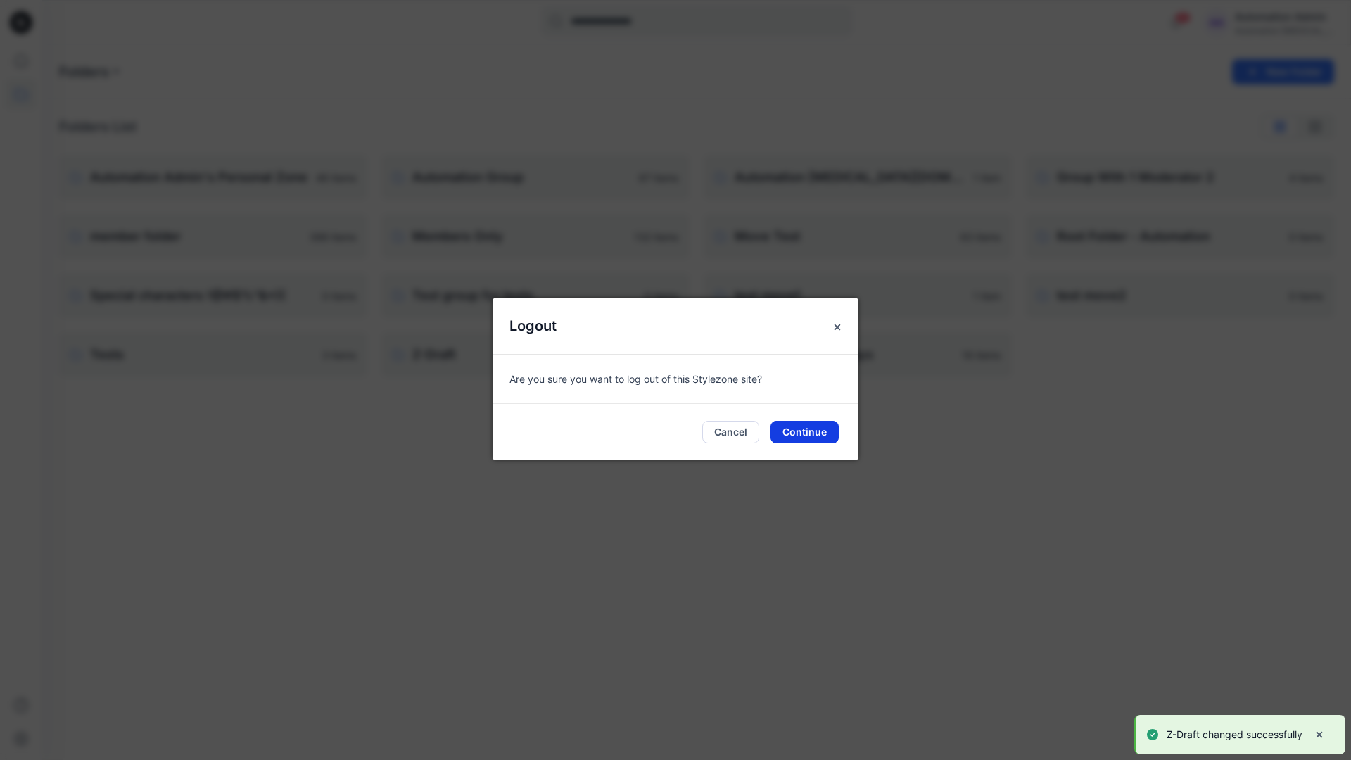
click at [830, 435] on button "Continue" at bounding box center [804, 432] width 68 height 23
